Goal: Communication & Community: Answer question/provide support

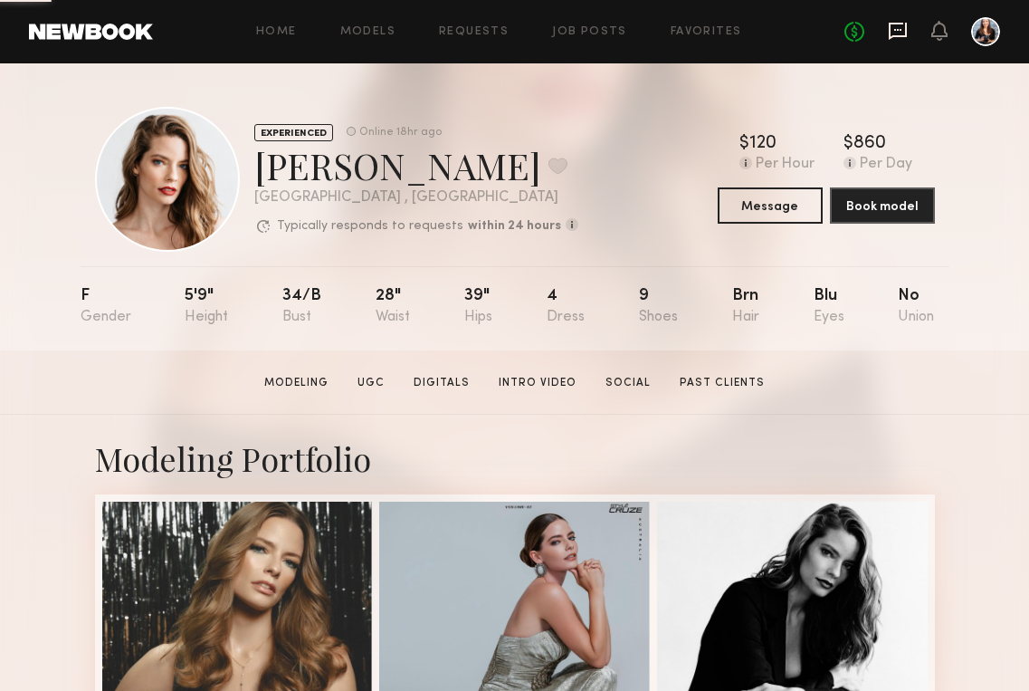
click at [900, 36] on icon at bounding box center [898, 31] width 18 height 17
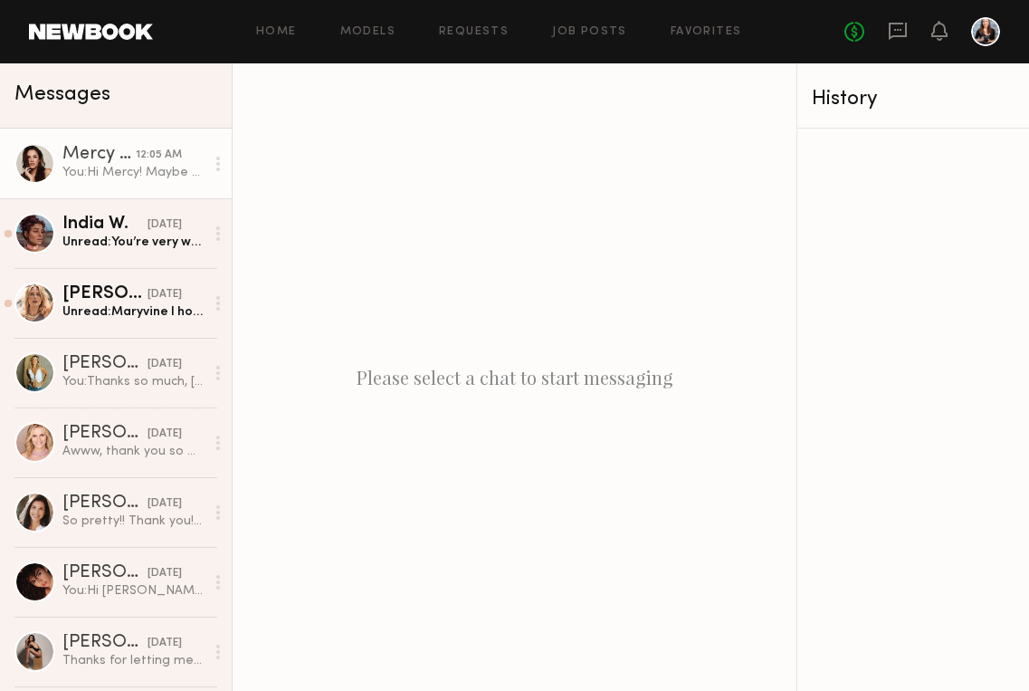
click at [81, 181] on link "Mercy M. 12:05 AM You: Hi Mercy! Maybe you remember me from a Party Beer shoot …" at bounding box center [116, 164] width 232 height 70
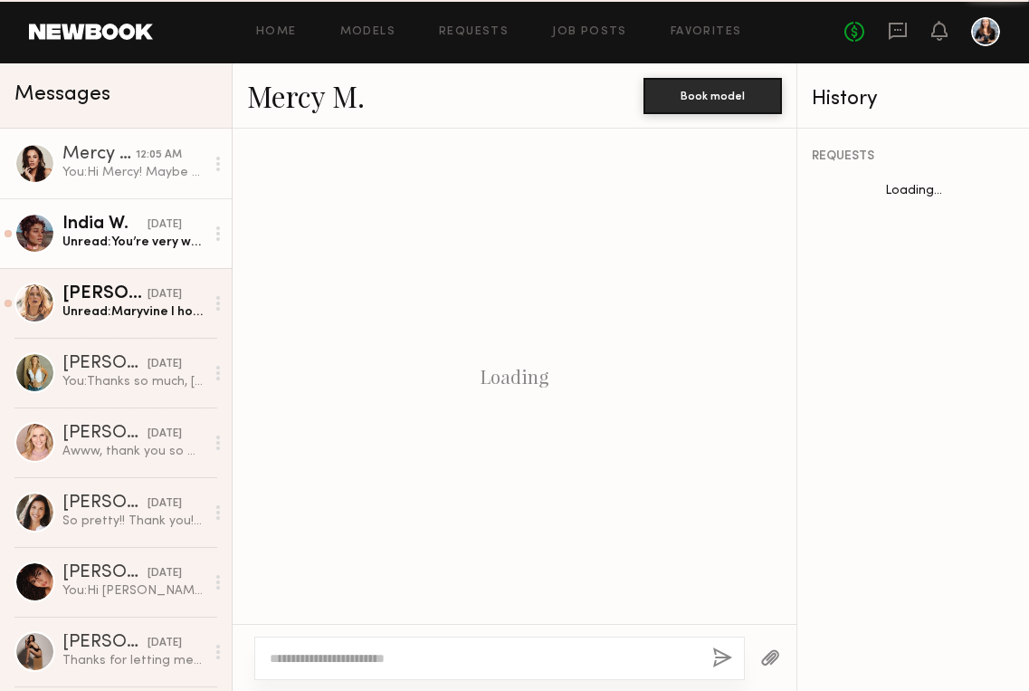
scroll to position [558, 0]
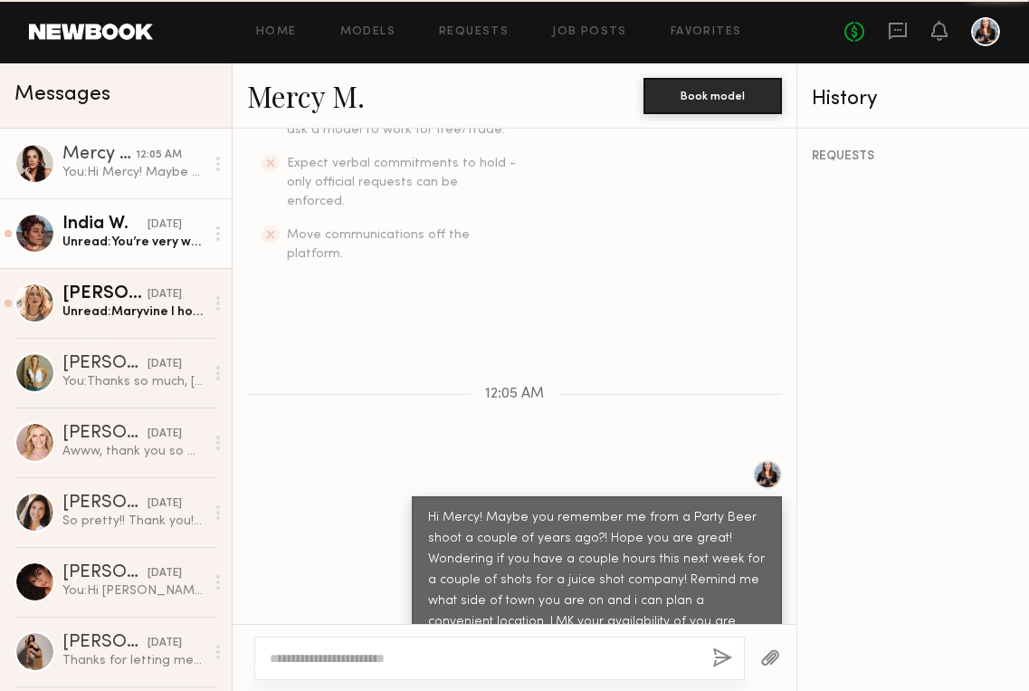
click at [114, 244] on div "Unread: You’re very welcome! I pride myself in being reliable haha. I hope we c…" at bounding box center [133, 242] width 142 height 17
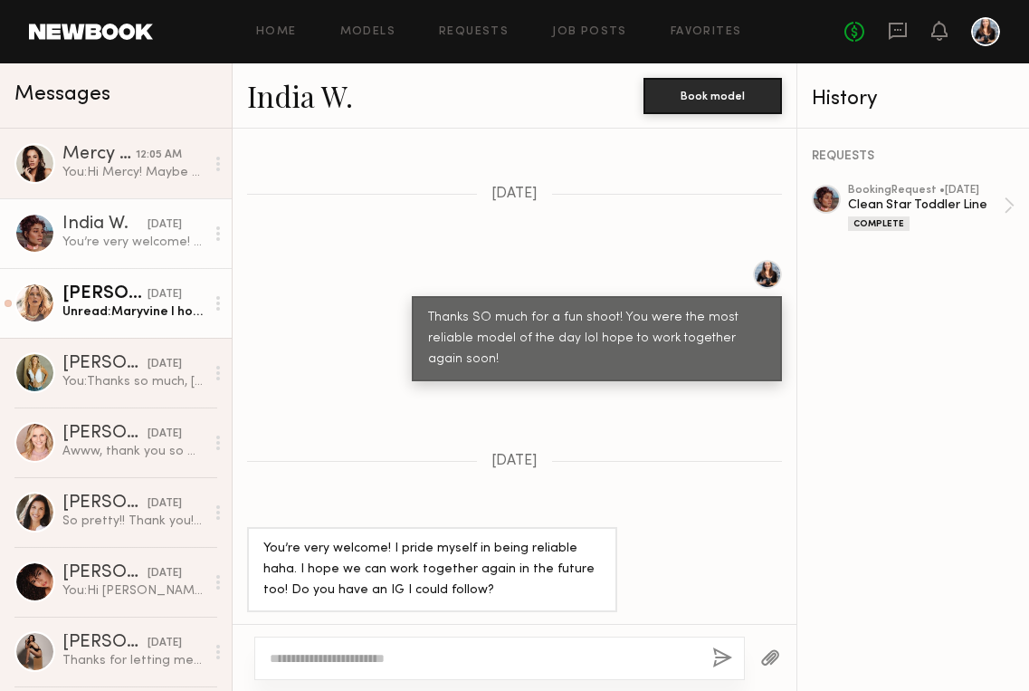
scroll to position [1381, 0]
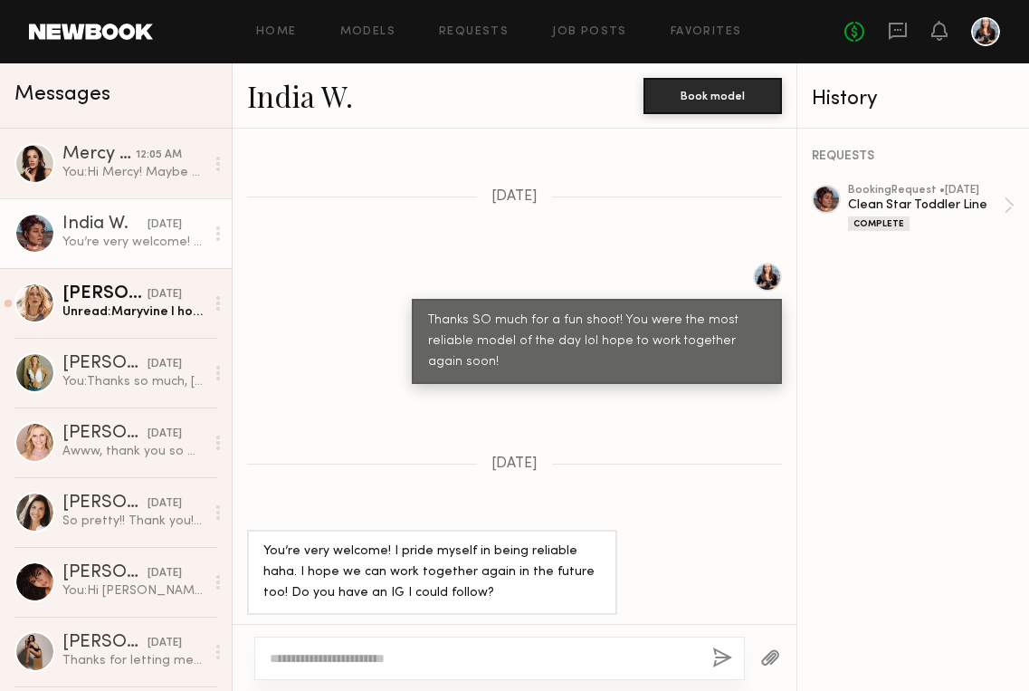
click at [357, 646] on div at bounding box center [499, 657] width 491 height 43
click at [364, 668] on div at bounding box center [499, 657] width 491 height 43
click at [360, 663] on textarea at bounding box center [484, 658] width 428 height 18
type textarea "**********"
click at [722, 663] on button "button" at bounding box center [723, 658] width 20 height 23
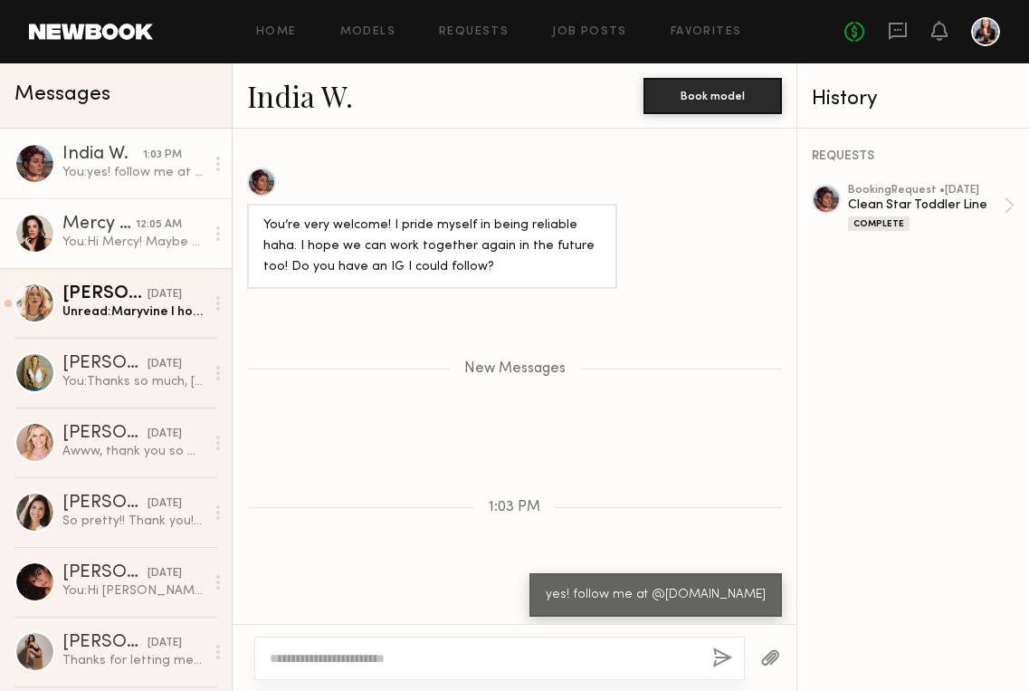
scroll to position [1856, 0]
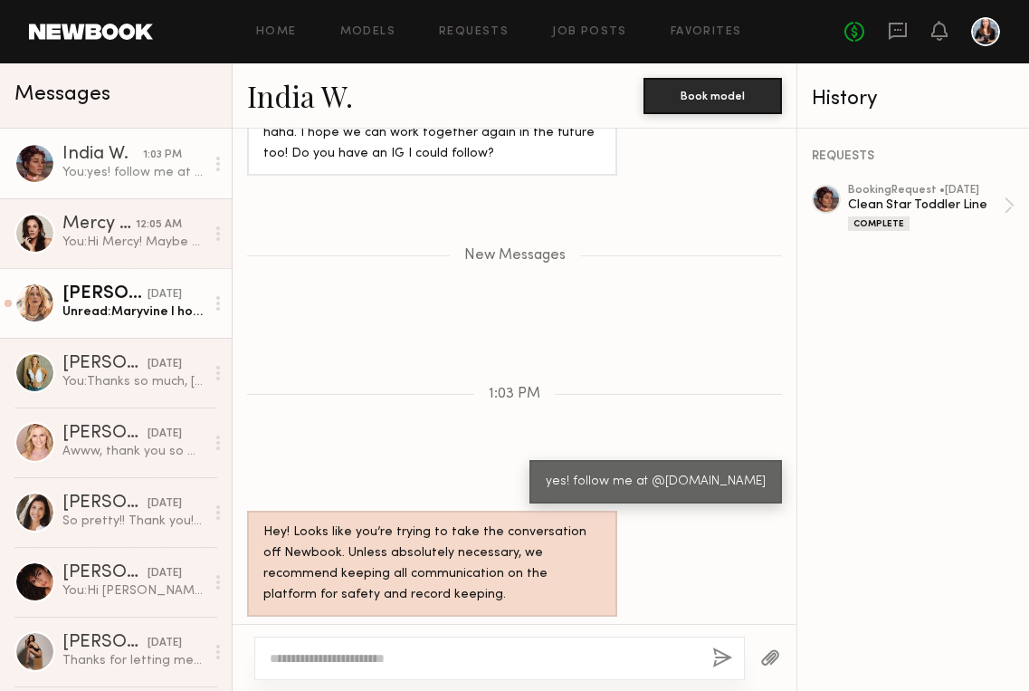
click at [125, 321] on link "[PERSON_NAME] [DATE] Unread: [PERSON_NAME] I hope you’re doing amazing. I just …" at bounding box center [116, 303] width 232 height 70
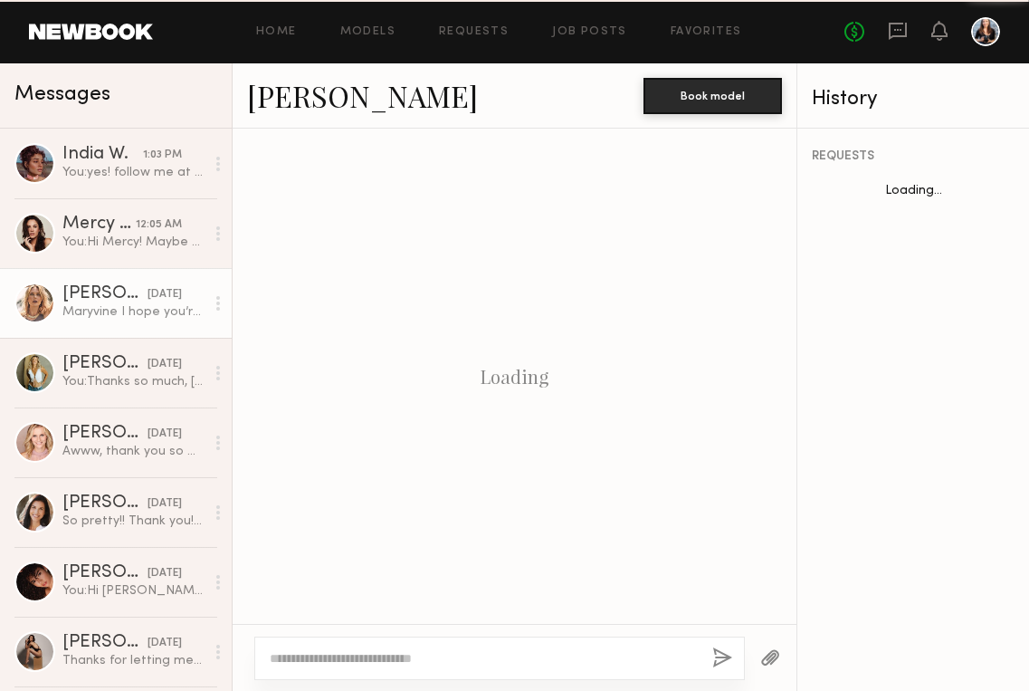
scroll to position [1791, 0]
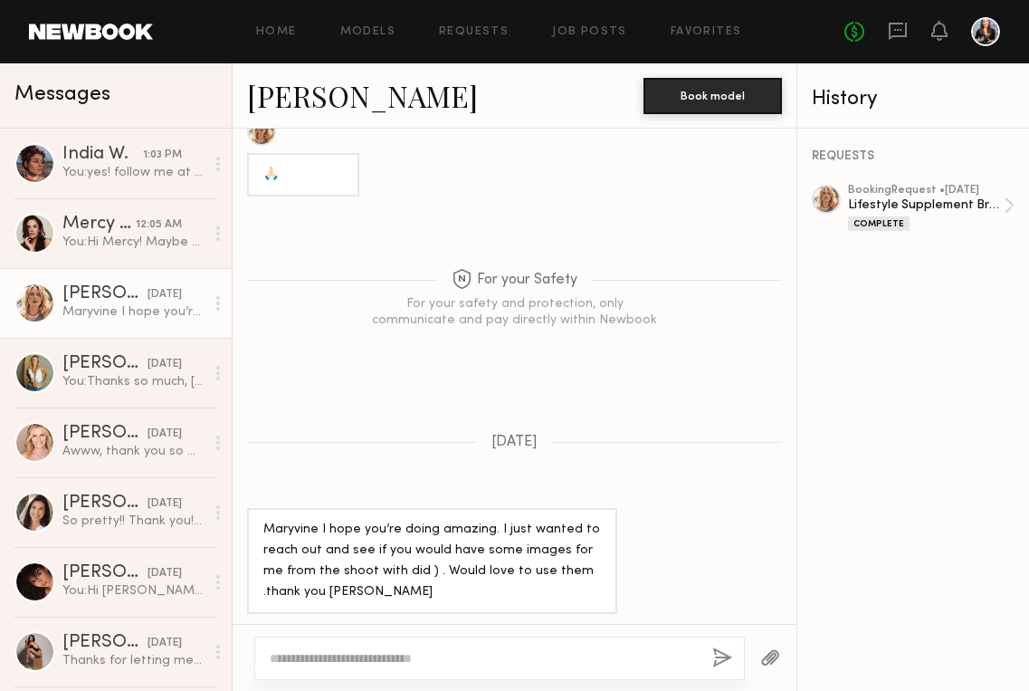
click at [325, 655] on textarea at bounding box center [484, 658] width 428 height 18
paste textarea "**********"
type textarea "**********"
click at [719, 660] on button "button" at bounding box center [723, 658] width 20 height 23
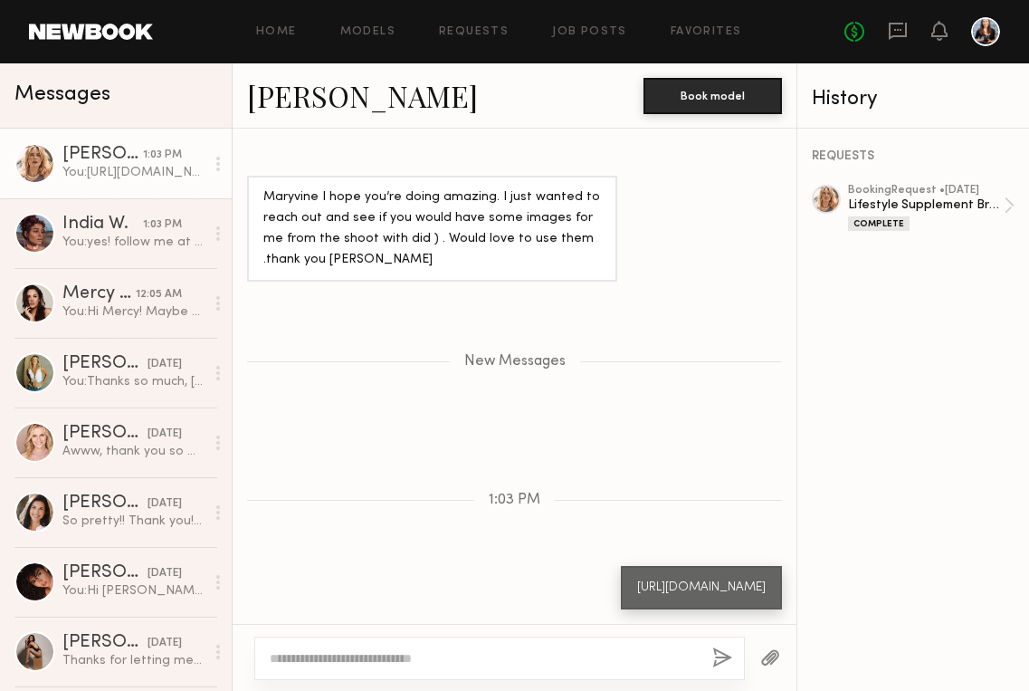
click at [540, 670] on div at bounding box center [499, 657] width 491 height 43
click at [530, 655] on textarea at bounding box center [484, 658] width 428 height 18
type textarea "**********"
click at [724, 650] on button "button" at bounding box center [723, 658] width 20 height 23
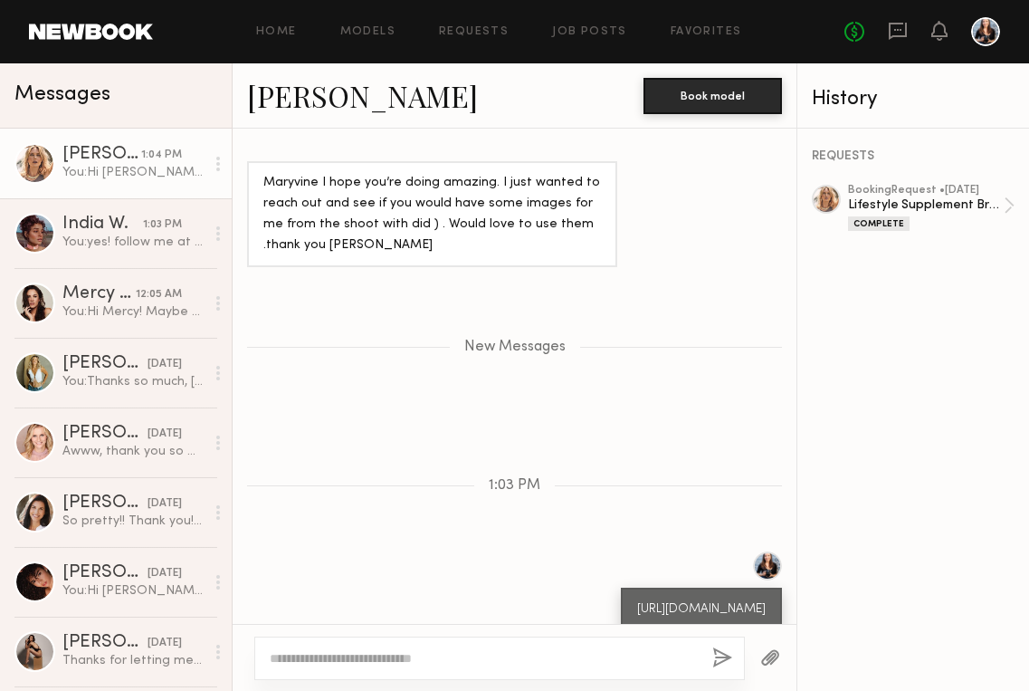
scroll to position [2245, 0]
